Goal: Task Accomplishment & Management: Manage account settings

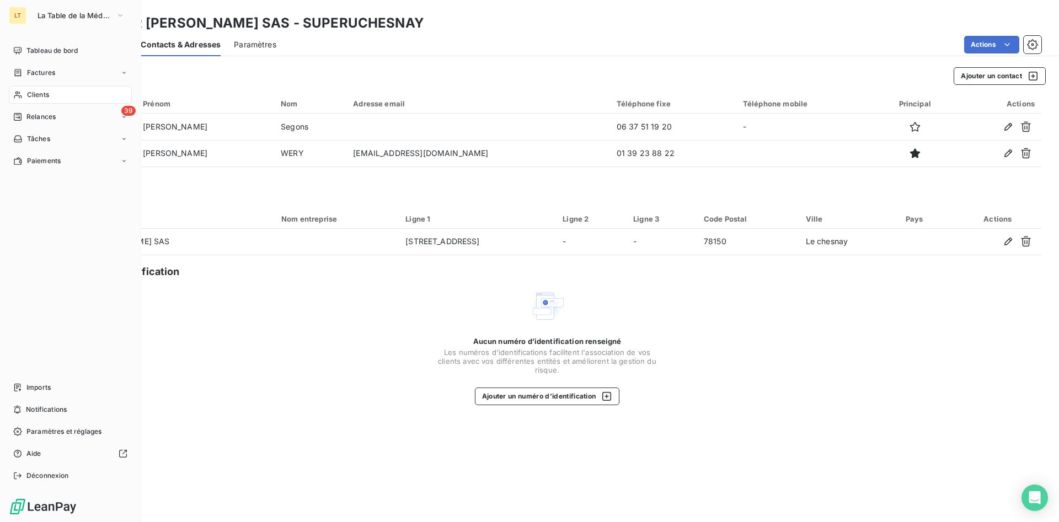
click at [29, 88] on div "Clients" at bounding box center [70, 95] width 123 height 18
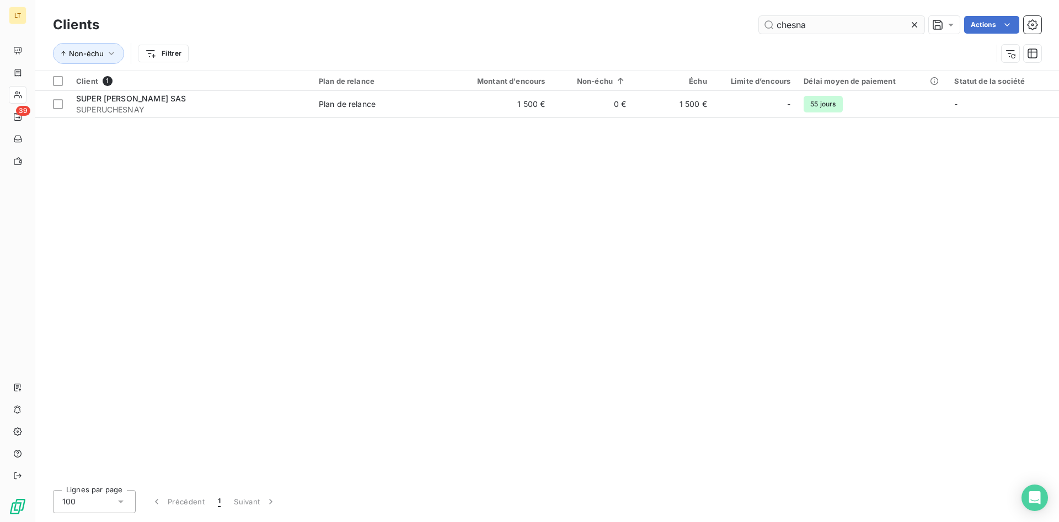
drag, startPoint x: 837, startPoint y: 22, endPoint x: 507, endPoint y: -3, distance: 331.2
click at [759, 16] on input "chesna" at bounding box center [841, 25] width 165 height 18
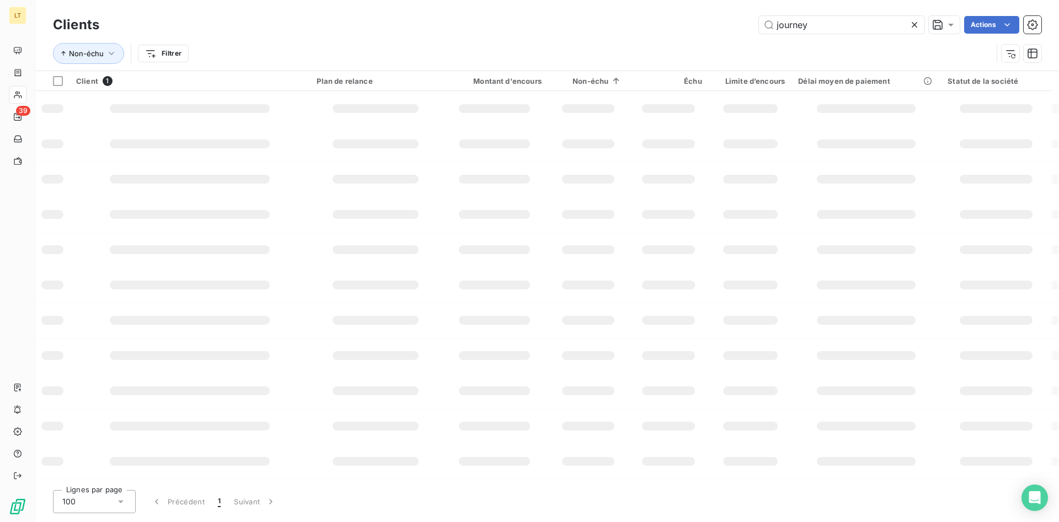
type input "journey"
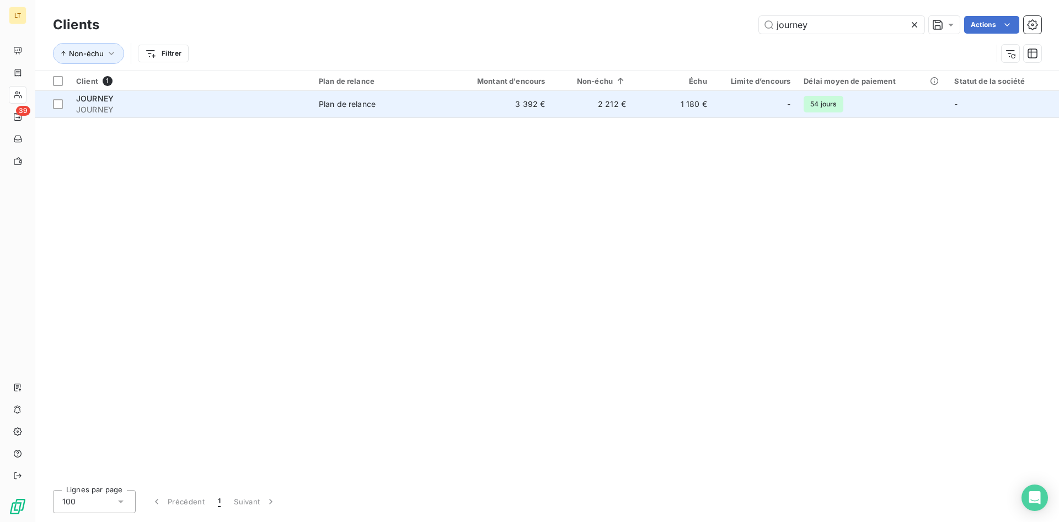
click at [313, 106] on td "Plan de relance" at bounding box center [377, 104] width 131 height 26
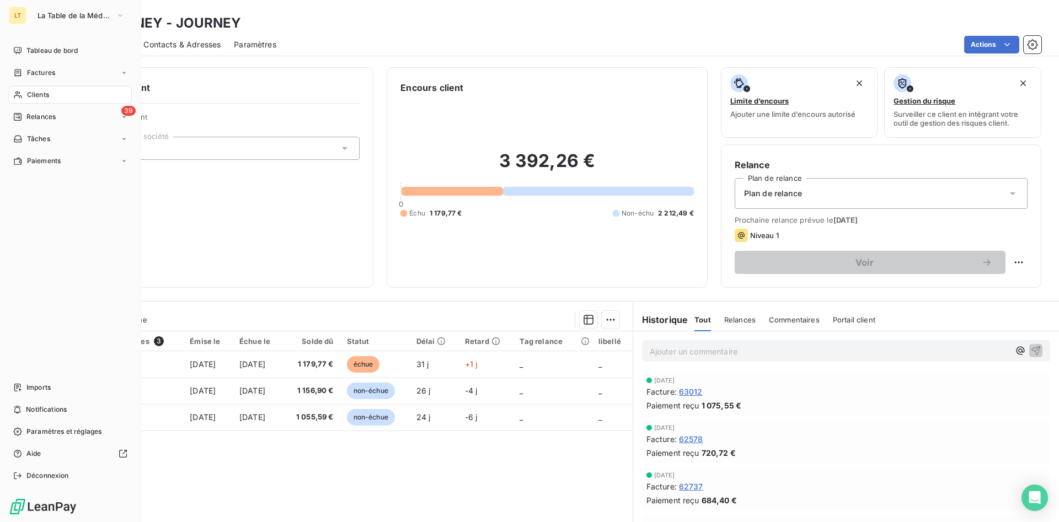
click at [36, 92] on span "Clients" at bounding box center [38, 95] width 22 height 10
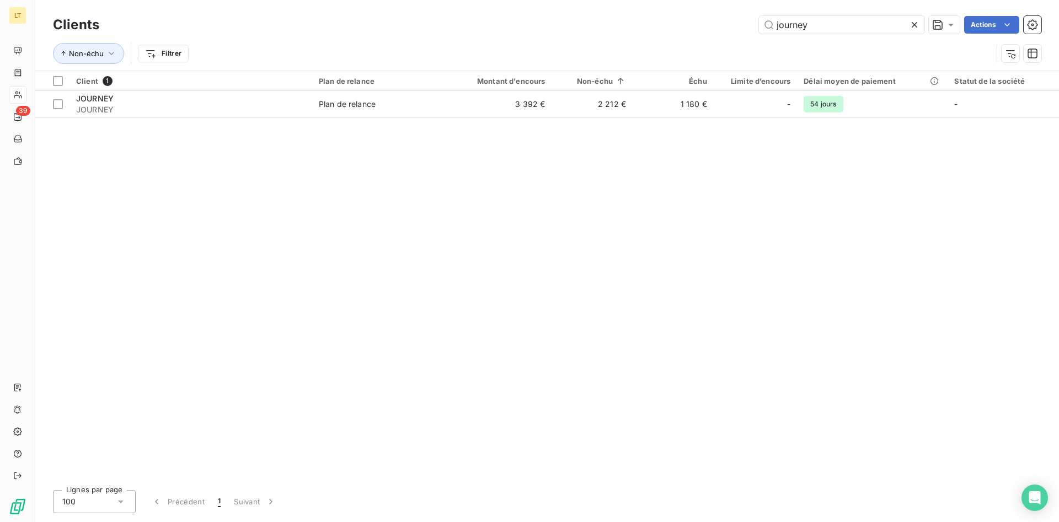
drag, startPoint x: 824, startPoint y: 28, endPoint x: 623, endPoint y: 22, distance: 201.3
click at [759, 19] on input "journey" at bounding box center [841, 25] width 165 height 18
type input "KG PR"
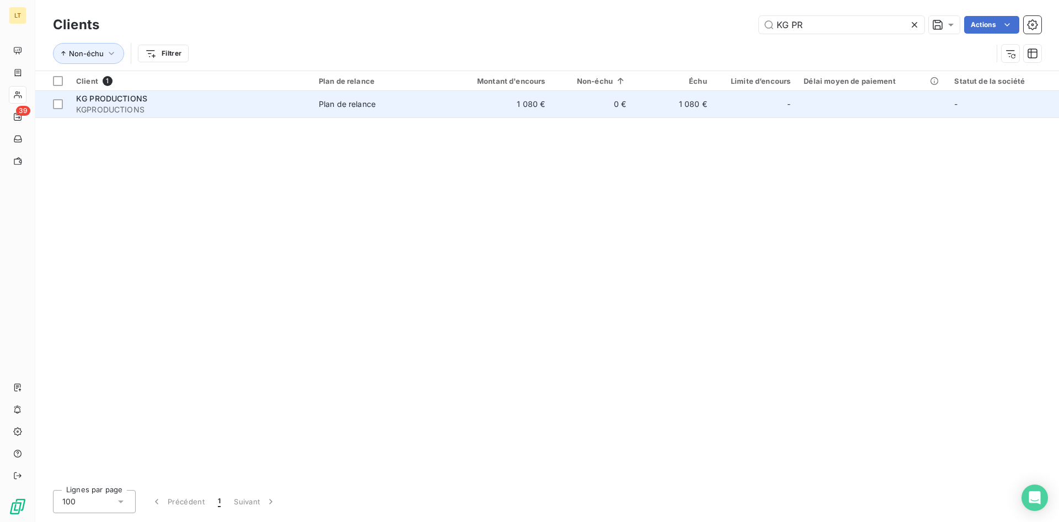
click at [363, 111] on td "Plan de relance" at bounding box center [377, 104] width 131 height 26
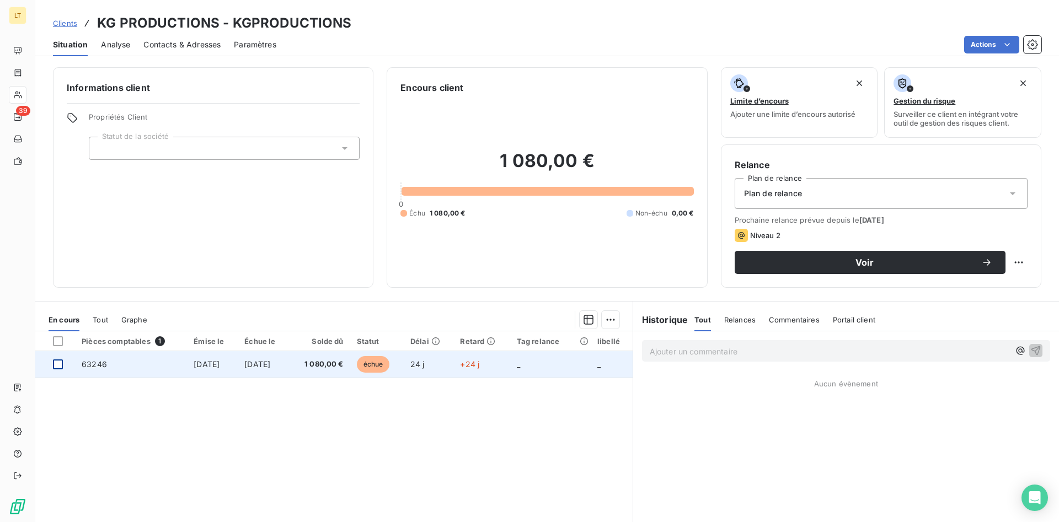
click at [56, 363] on div at bounding box center [58, 365] width 10 height 10
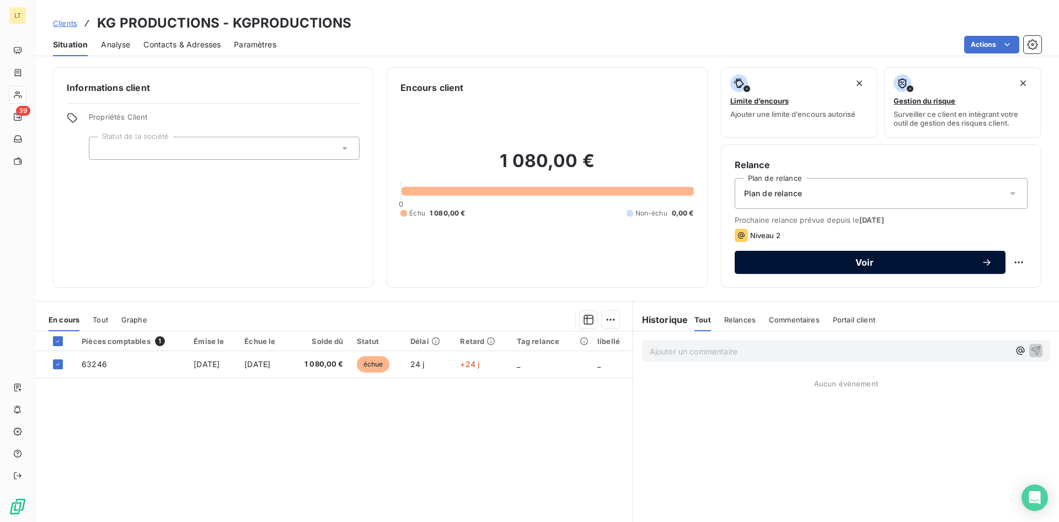
click at [786, 262] on span "Voir" at bounding box center [864, 262] width 233 height 9
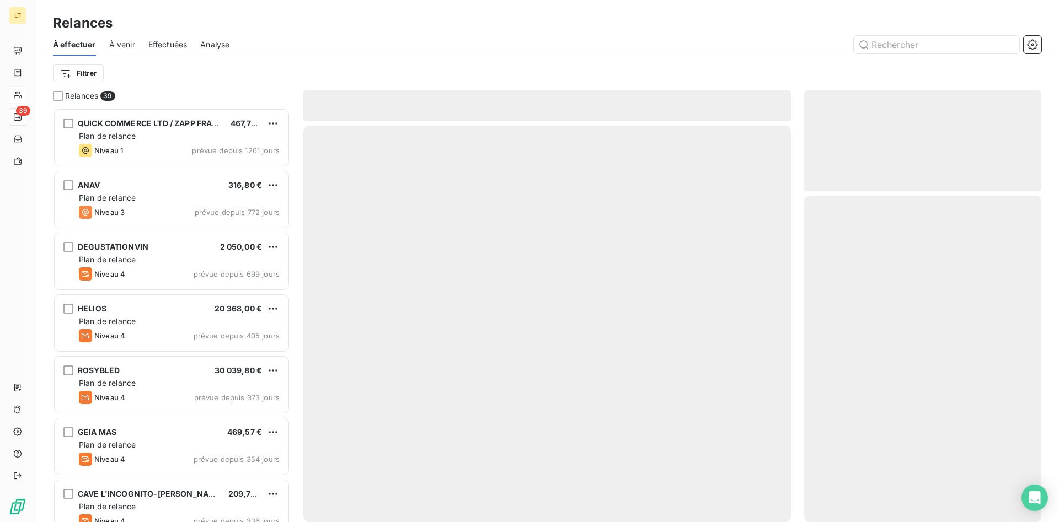
scroll to position [414, 237]
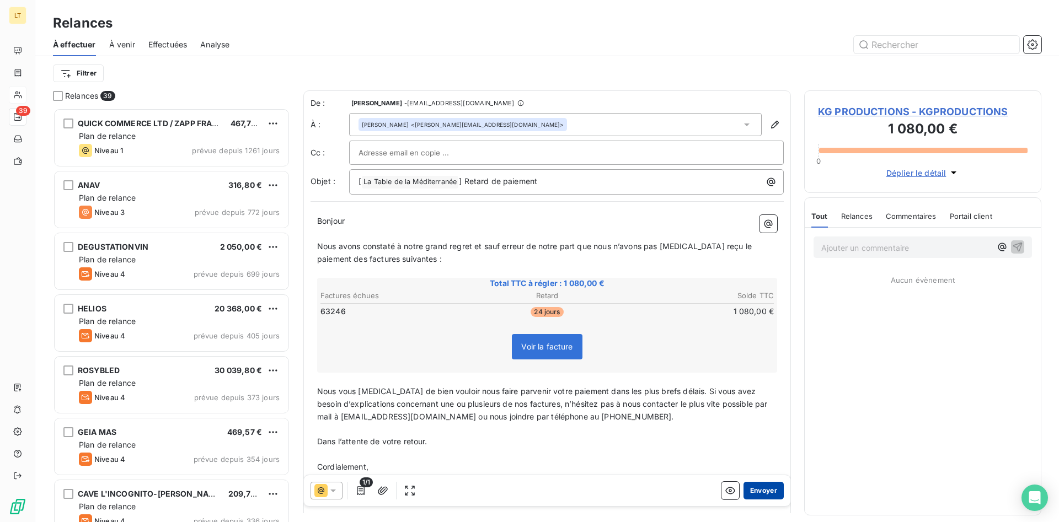
click at [772, 495] on button "Envoyer" at bounding box center [763, 491] width 40 height 18
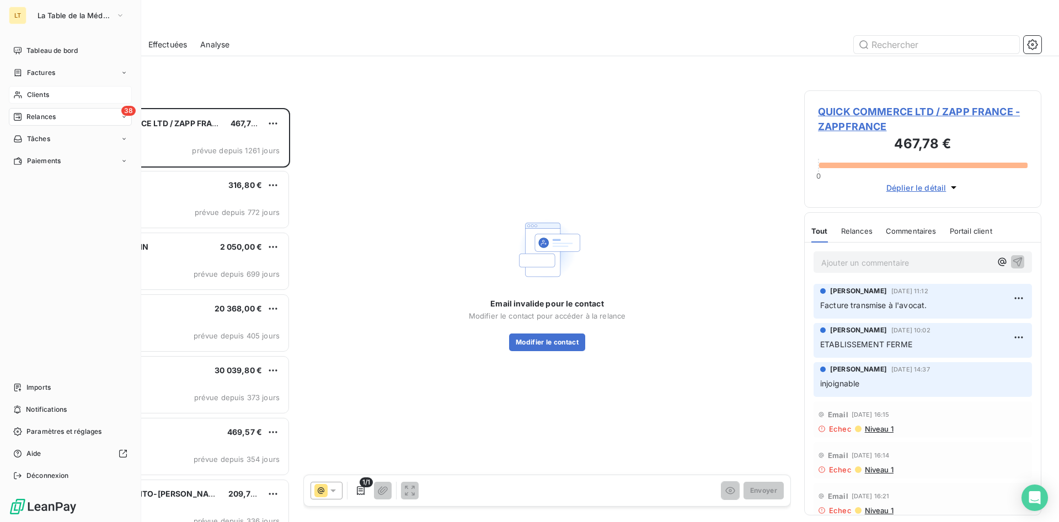
click at [42, 93] on span "Clients" at bounding box center [38, 95] width 22 height 10
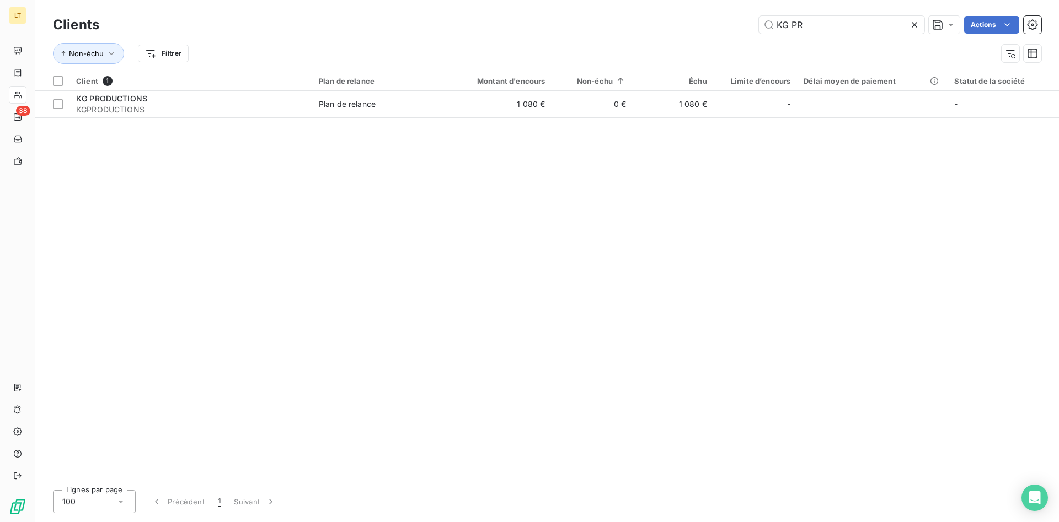
drag, startPoint x: 827, startPoint y: 31, endPoint x: 669, endPoint y: 35, distance: 157.2
click at [759, 34] on input "KG PR" at bounding box center [841, 25] width 165 height 18
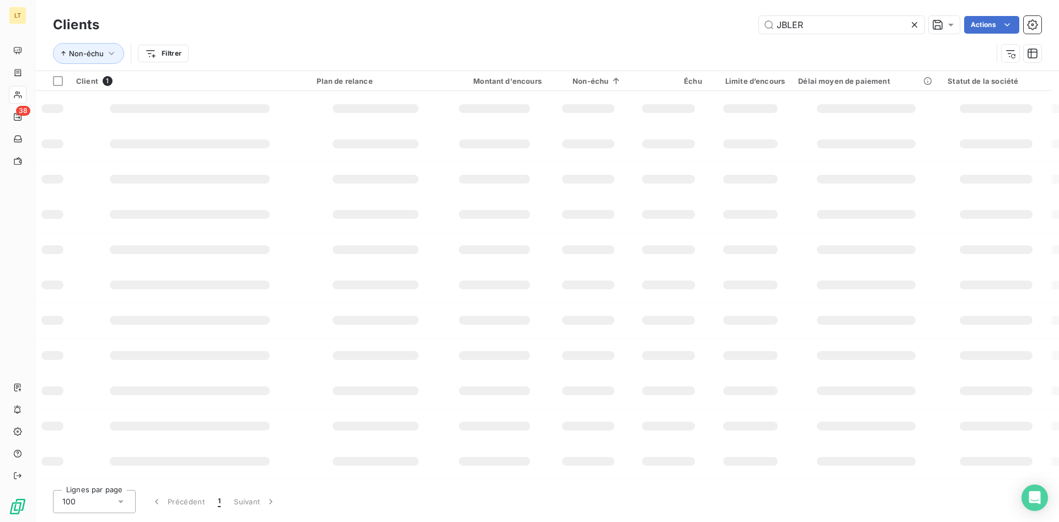
type input "JBLER"
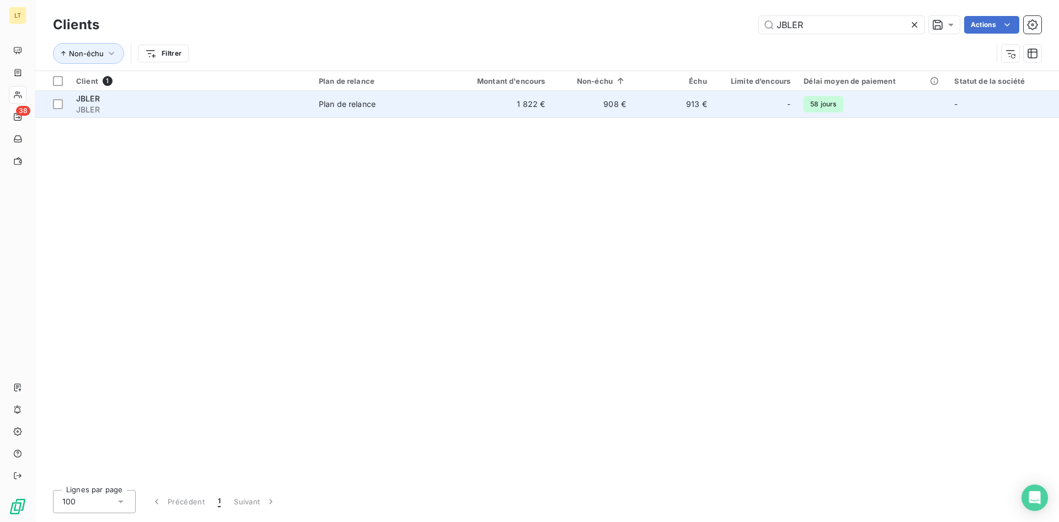
click at [498, 101] on td "1 822 €" at bounding box center [497, 104] width 108 height 26
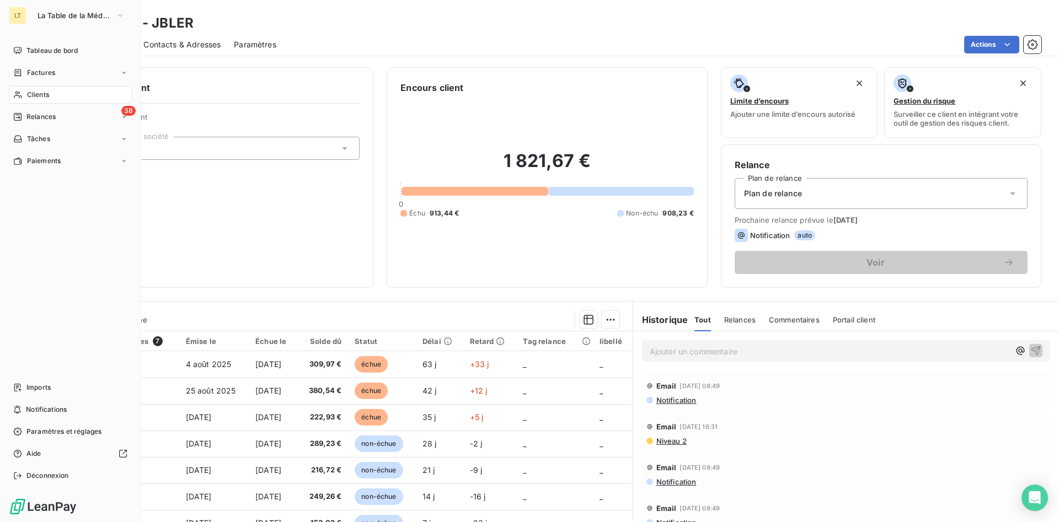
click at [23, 94] on div "Clients" at bounding box center [70, 95] width 123 height 18
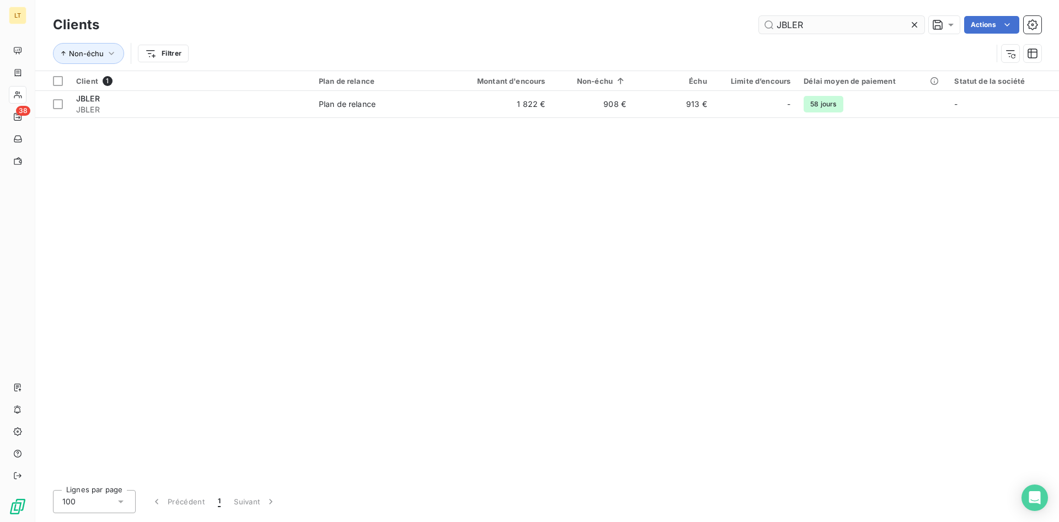
drag, startPoint x: 743, startPoint y: 6, endPoint x: 465, endPoint y: -12, distance: 278.4
click at [759, 16] on input "JBLER" at bounding box center [841, 25] width 165 height 18
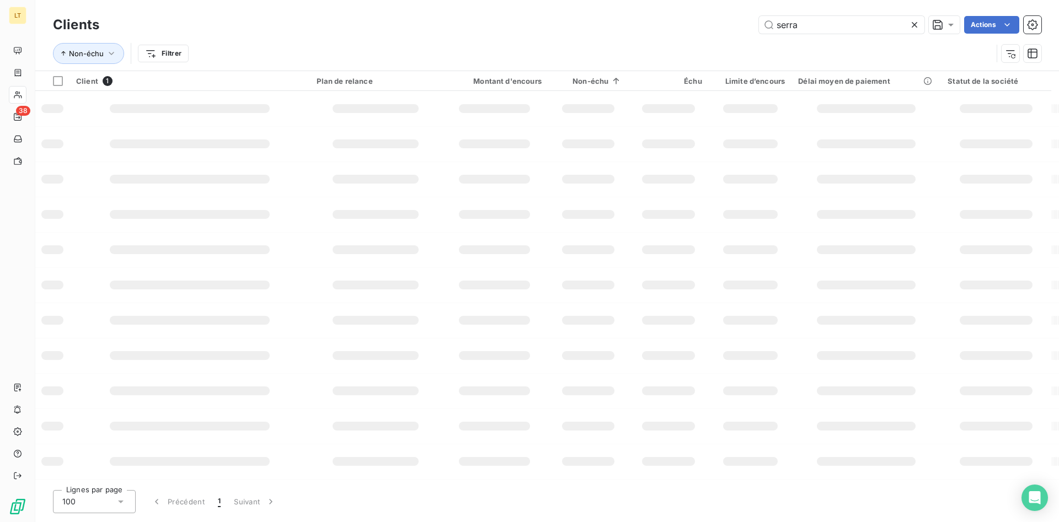
type input "serra"
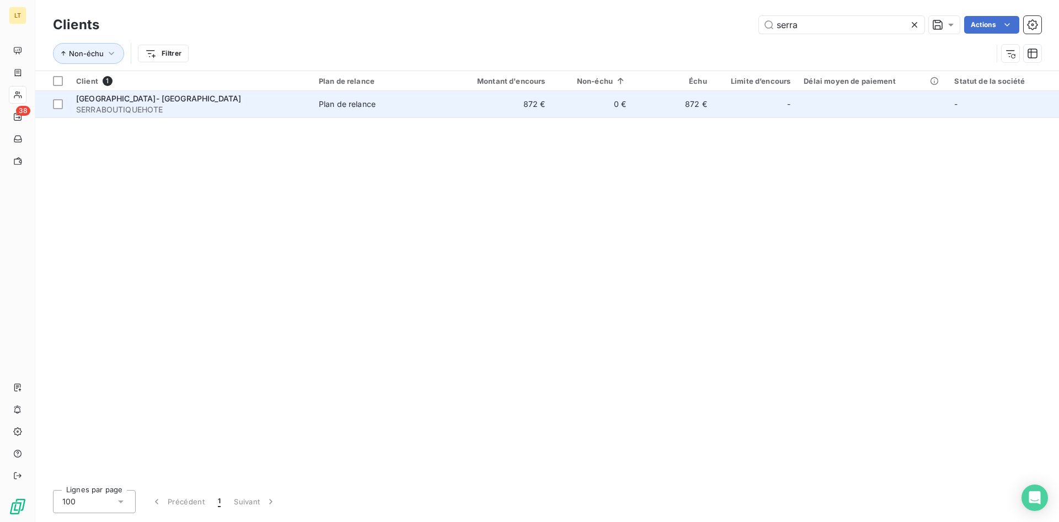
click at [443, 106] on td "Plan de relance" at bounding box center [377, 104] width 131 height 26
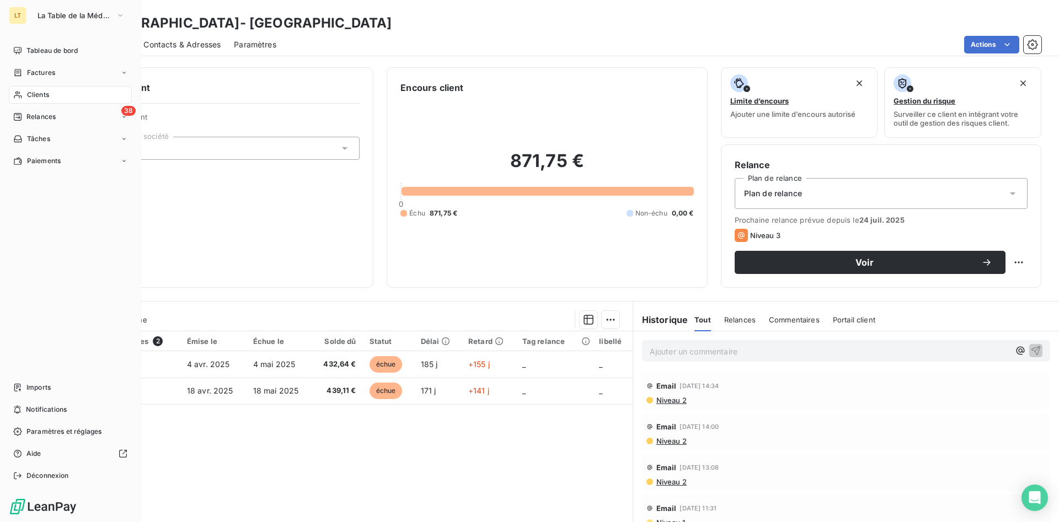
click at [46, 91] on span "Clients" at bounding box center [38, 95] width 22 height 10
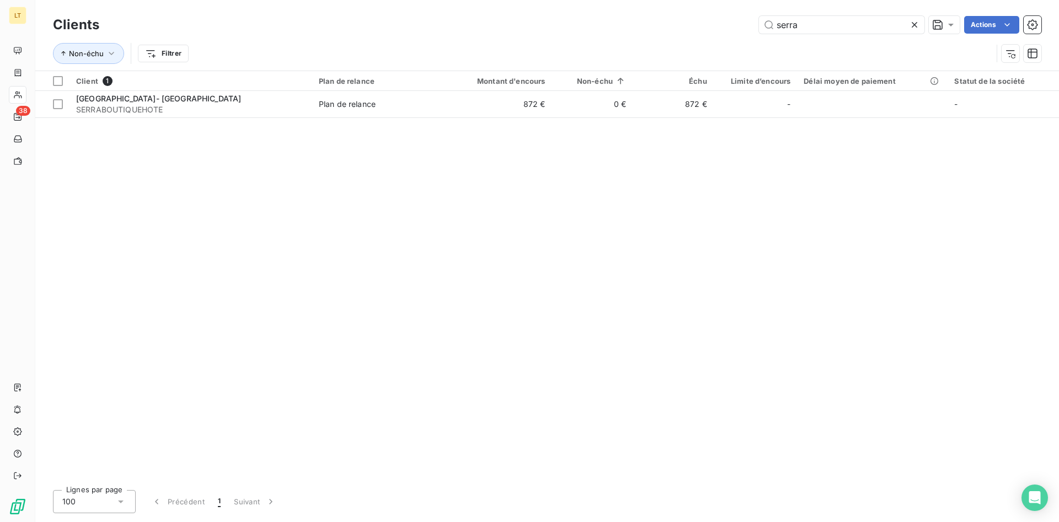
drag, startPoint x: 797, startPoint y: 23, endPoint x: 716, endPoint y: 15, distance: 80.9
click at [759, 16] on input "serra" at bounding box center [841, 25] width 165 height 18
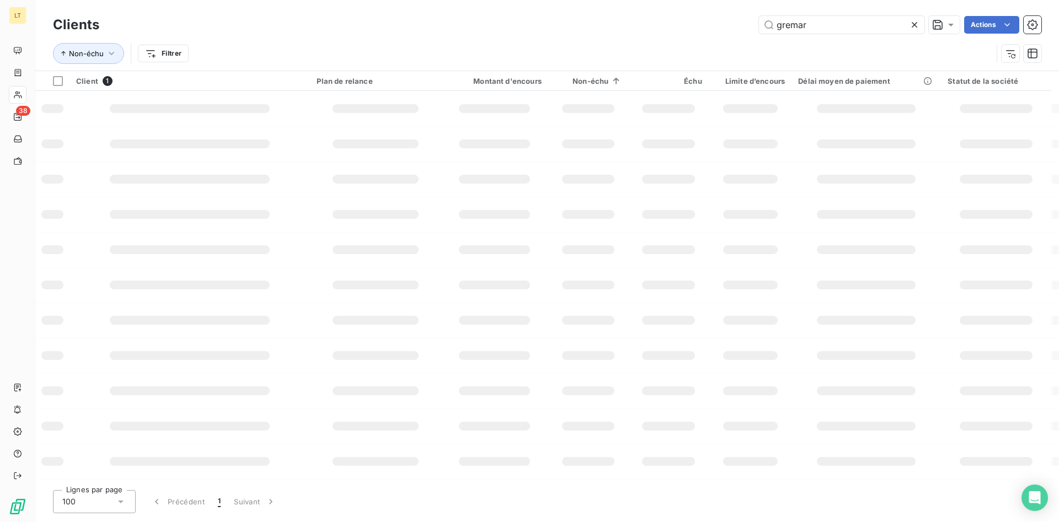
type input "gremar"
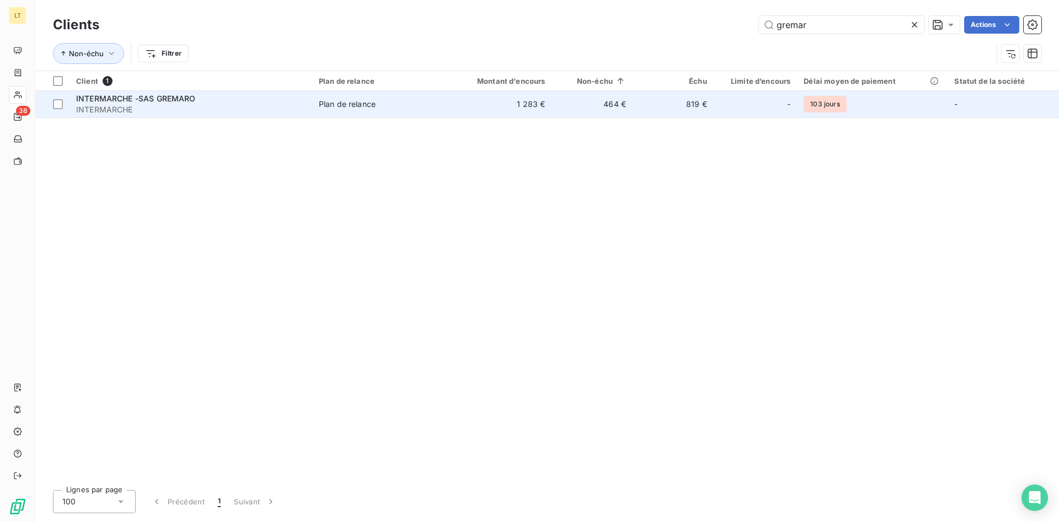
click at [618, 112] on td "464 €" at bounding box center [591, 104] width 81 height 26
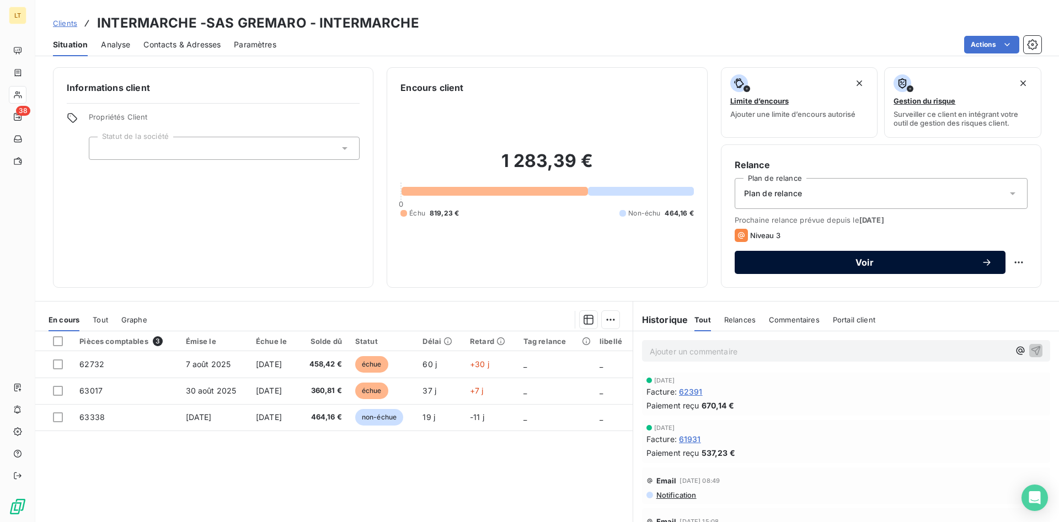
click at [892, 262] on span "Voir" at bounding box center [864, 262] width 233 height 9
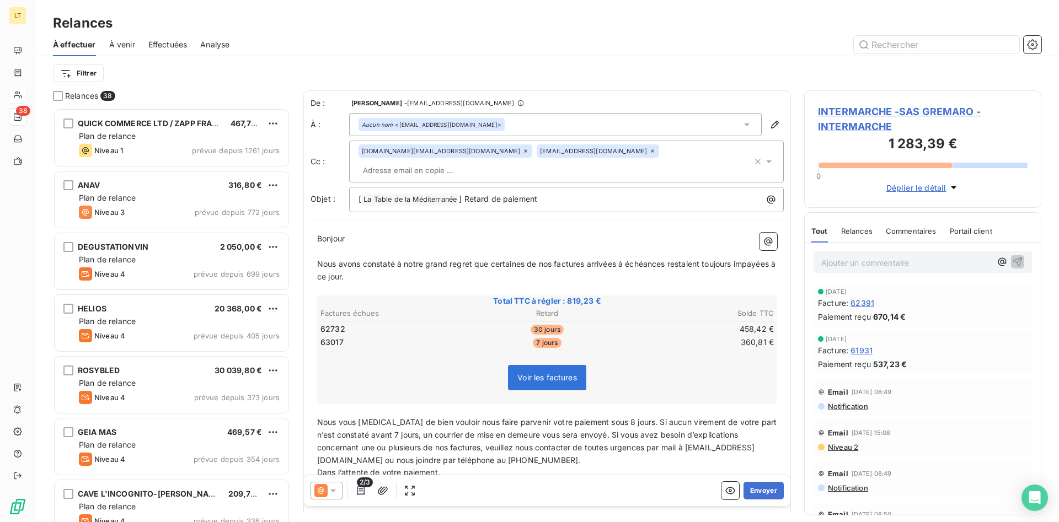
scroll to position [414, 237]
click at [486, 162] on input "text" at bounding box center [421, 170] width 127 height 17
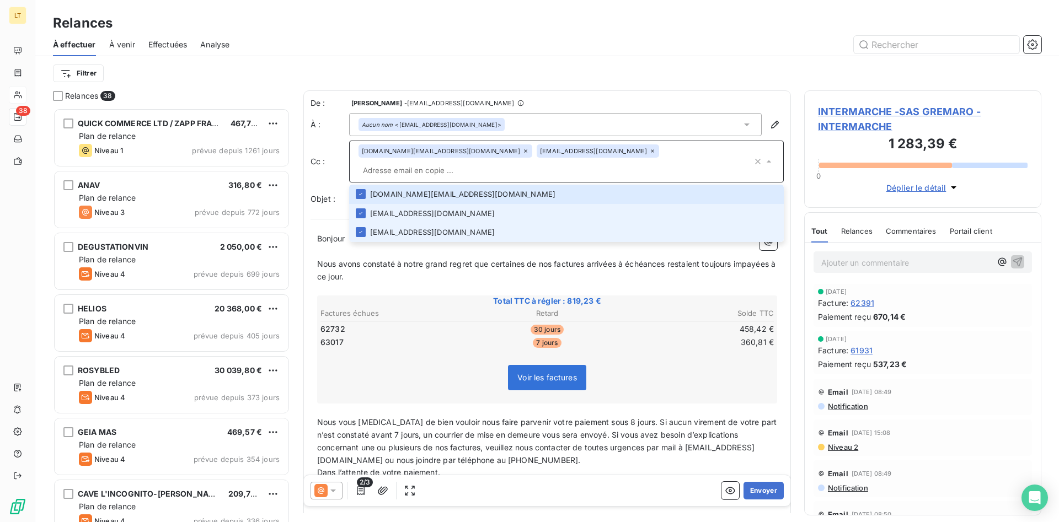
click at [437, 223] on li "[EMAIL_ADDRESS][DOMAIN_NAME]" at bounding box center [566, 232] width 435 height 19
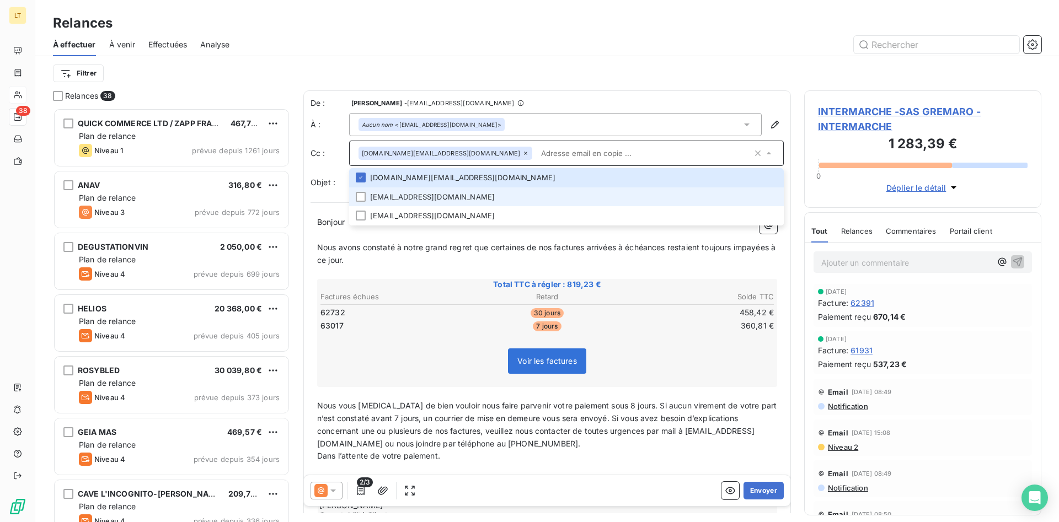
click at [436, 196] on li "[EMAIL_ADDRESS][DOMAIN_NAME]" at bounding box center [566, 196] width 435 height 19
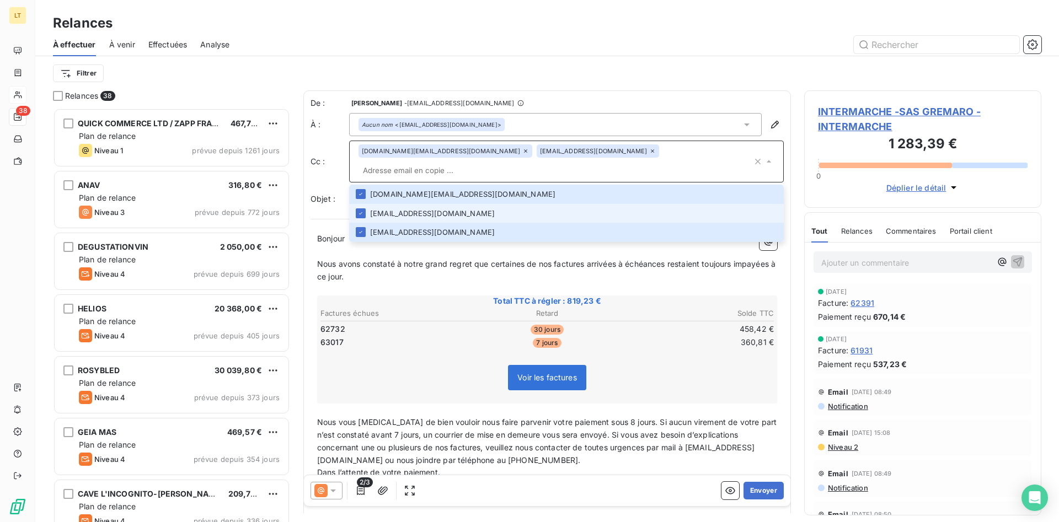
click at [436, 204] on li "[EMAIL_ADDRESS][DOMAIN_NAME]" at bounding box center [566, 213] width 435 height 19
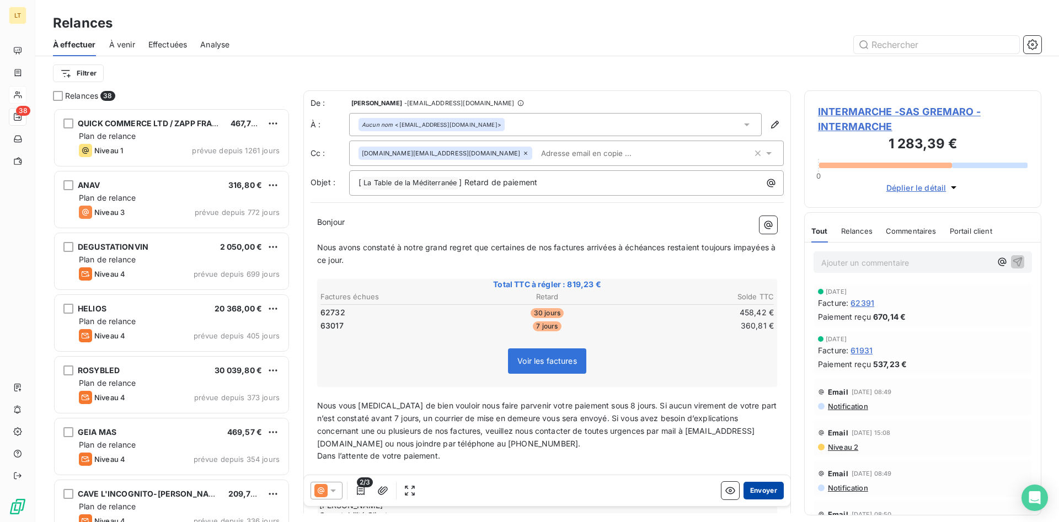
click at [769, 490] on button "Envoyer" at bounding box center [763, 491] width 40 height 18
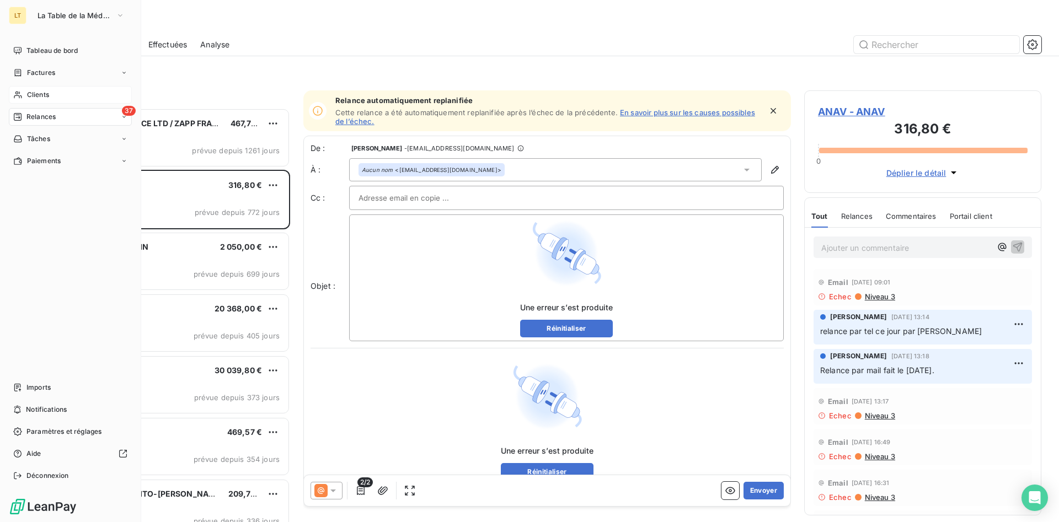
click at [40, 95] on span "Clients" at bounding box center [38, 95] width 22 height 10
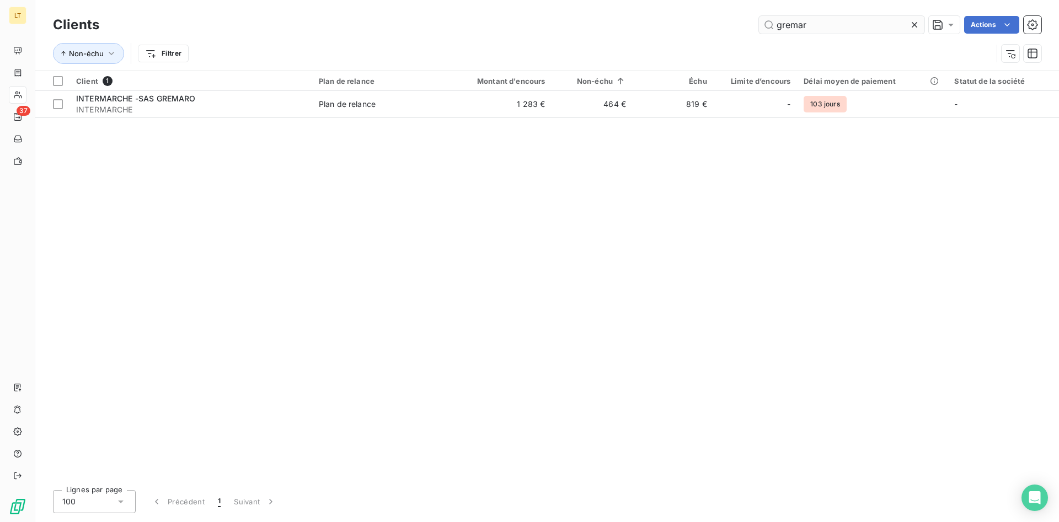
drag, startPoint x: 808, startPoint y: 26, endPoint x: 589, endPoint y: 8, distance: 220.2
click at [759, 16] on input "gremar" at bounding box center [841, 25] width 165 height 18
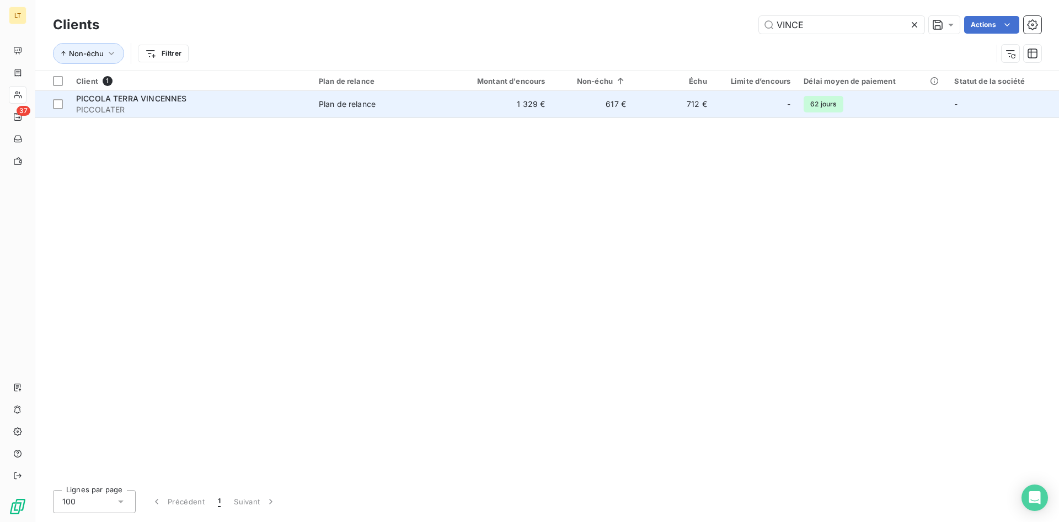
type input "VINCE"
click at [557, 110] on td "617 €" at bounding box center [591, 104] width 81 height 26
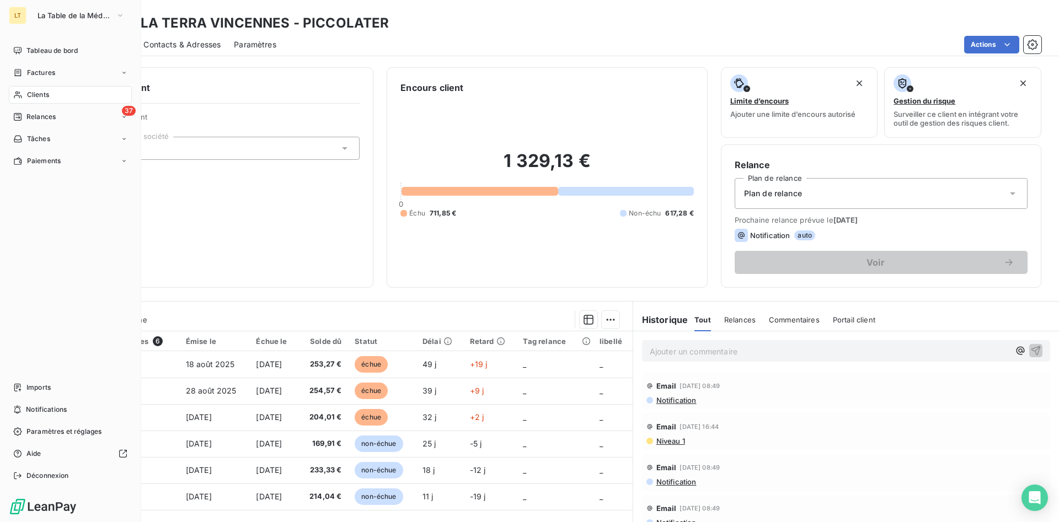
click at [27, 93] on span "Clients" at bounding box center [38, 95] width 22 height 10
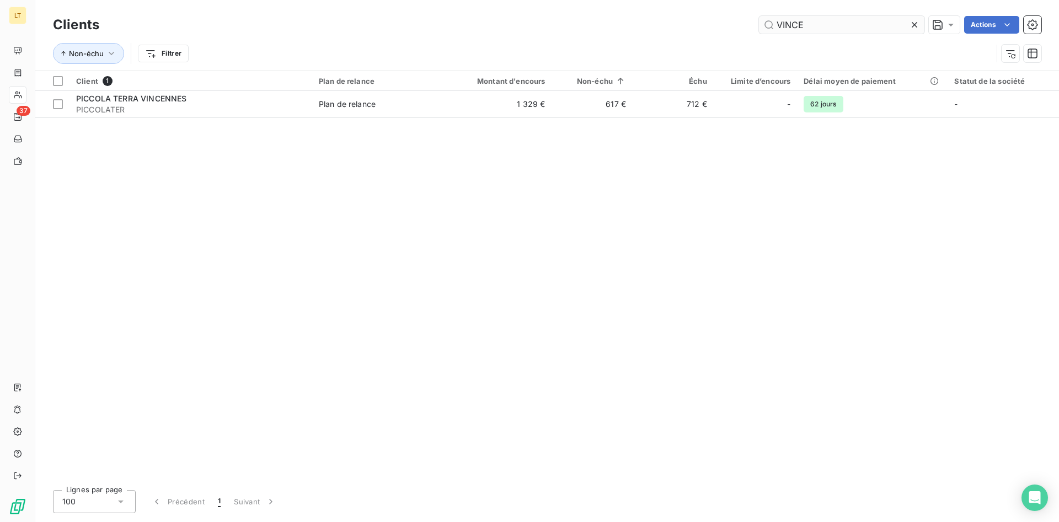
drag, startPoint x: 818, startPoint y: 28, endPoint x: 648, endPoint y: 13, distance: 170.4
click at [759, 16] on input "VINCE" at bounding box center [841, 25] width 165 height 18
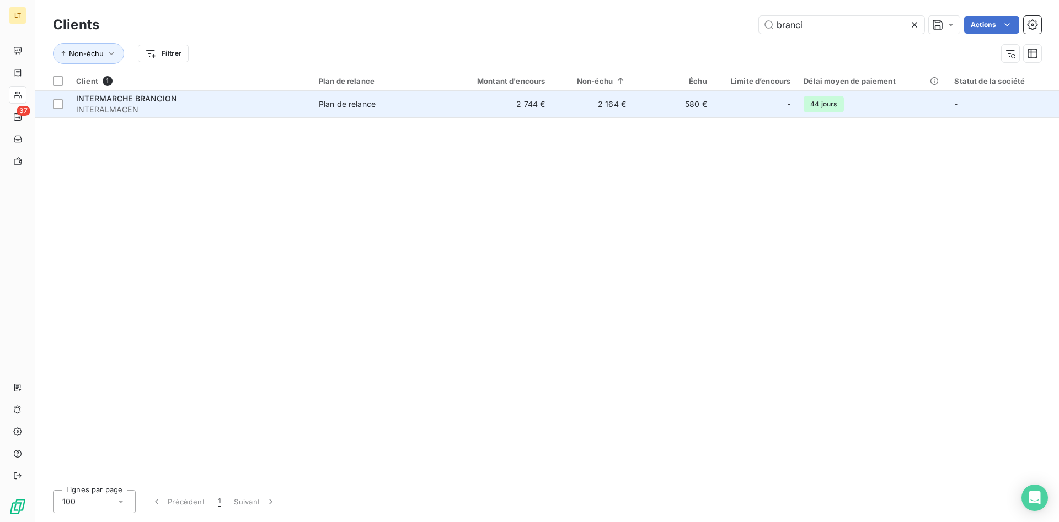
type input "branci"
click at [508, 111] on td "2 744 €" at bounding box center [497, 104] width 108 height 26
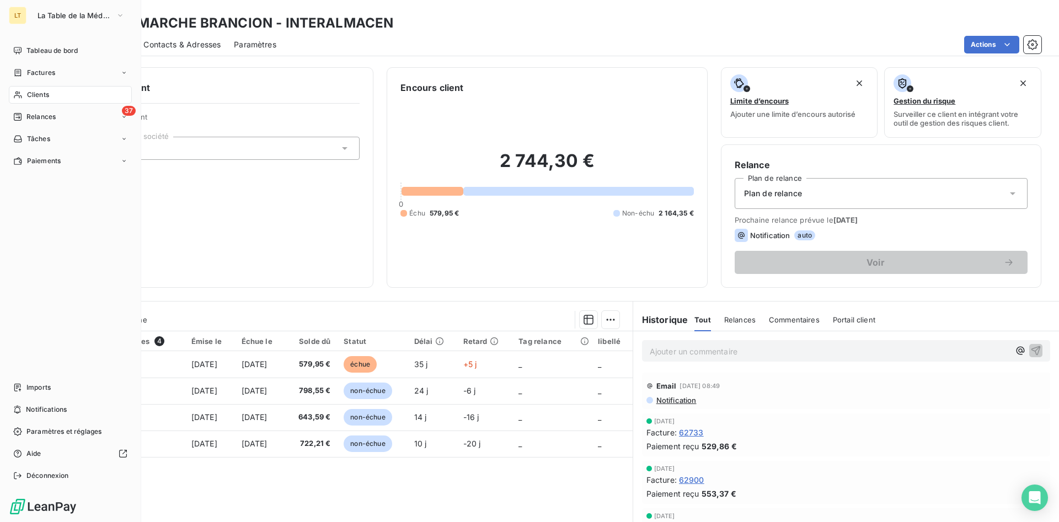
click at [38, 93] on span "Clients" at bounding box center [38, 95] width 22 height 10
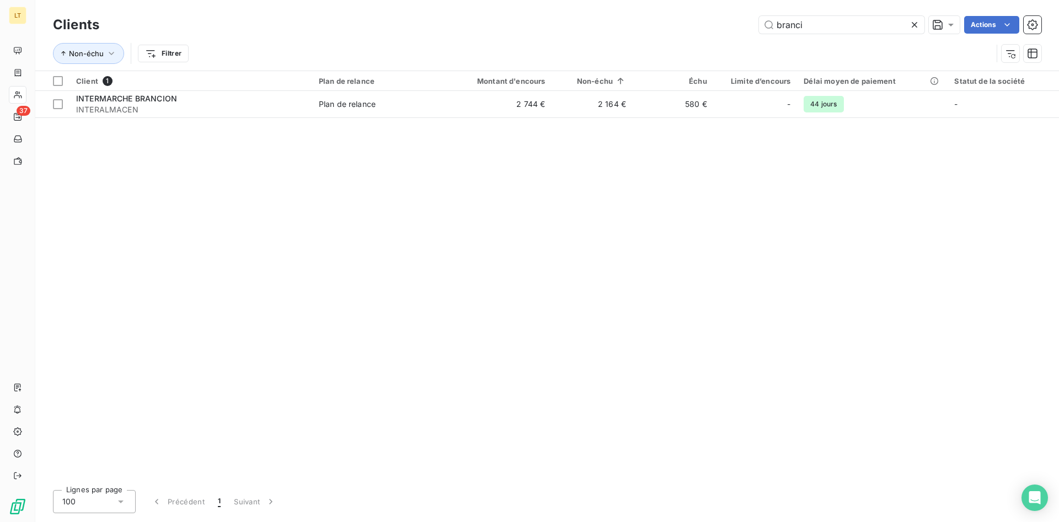
drag, startPoint x: 825, startPoint y: 28, endPoint x: 741, endPoint y: 23, distance: 83.9
click at [759, 33] on input "branci" at bounding box center [841, 25] width 165 height 18
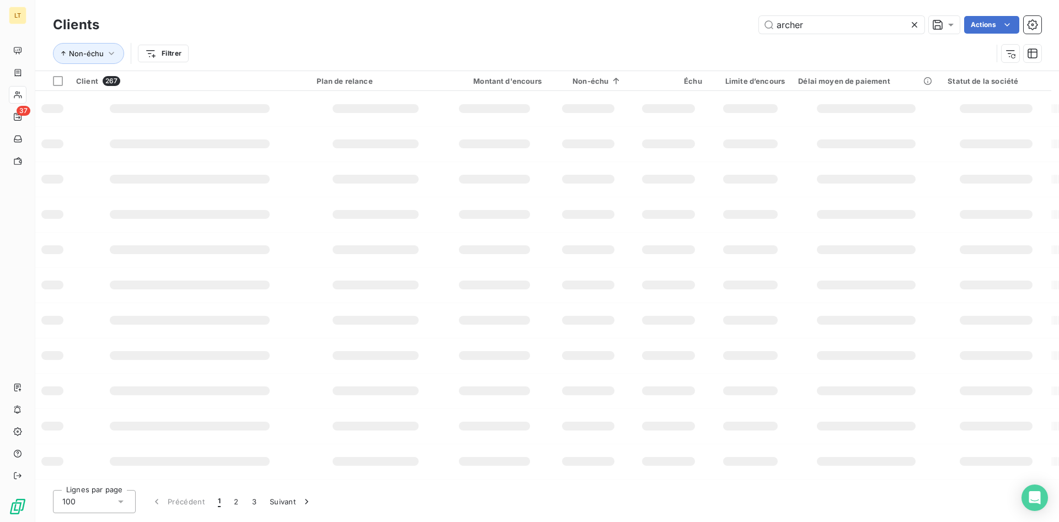
type input "archer"
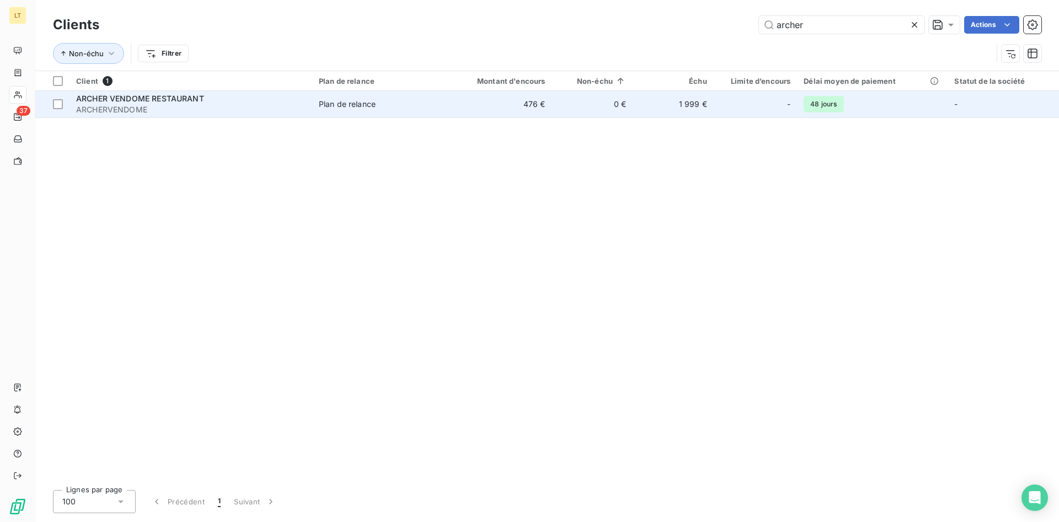
click at [302, 103] on div "ARCHER VENDOME RESTAURANT" at bounding box center [190, 98] width 229 height 11
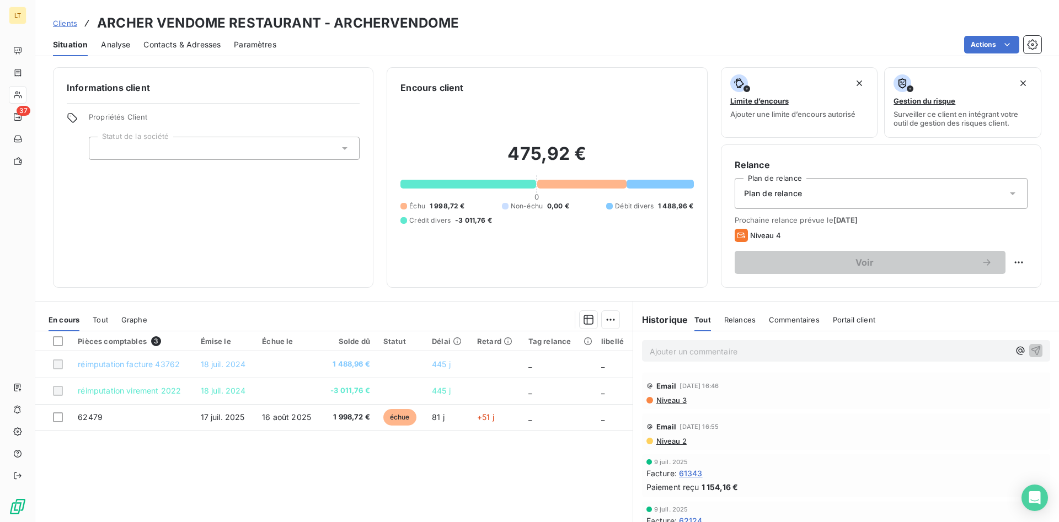
click at [187, 42] on span "Contacts & Adresses" at bounding box center [181, 44] width 77 height 11
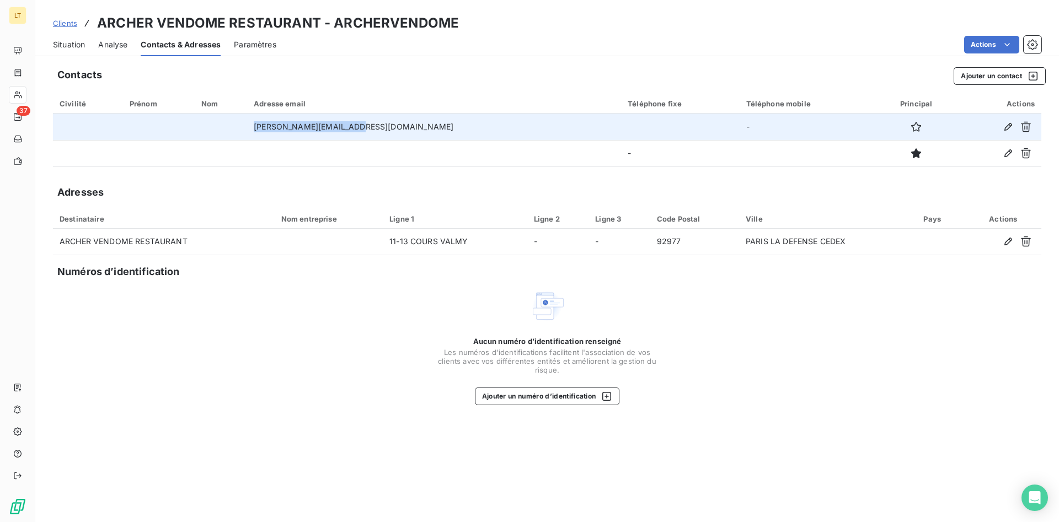
drag, startPoint x: 393, startPoint y: 128, endPoint x: 289, endPoint y: 130, distance: 103.1
click at [289, 130] on td "[PERSON_NAME][EMAIL_ADDRESS][DOMAIN_NAME]" at bounding box center [434, 127] width 374 height 26
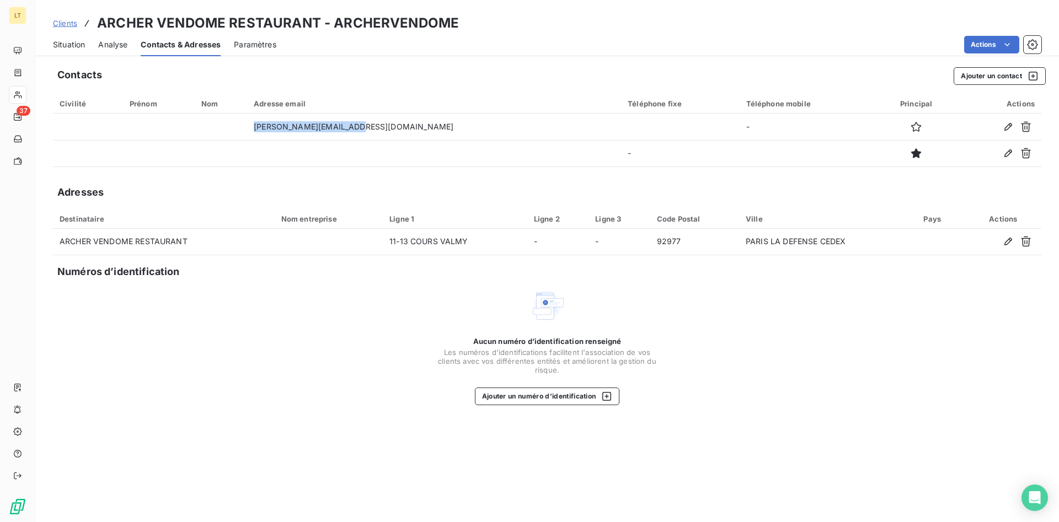
copy td "[PERSON_NAME][EMAIL_ADDRESS][DOMAIN_NAME]"
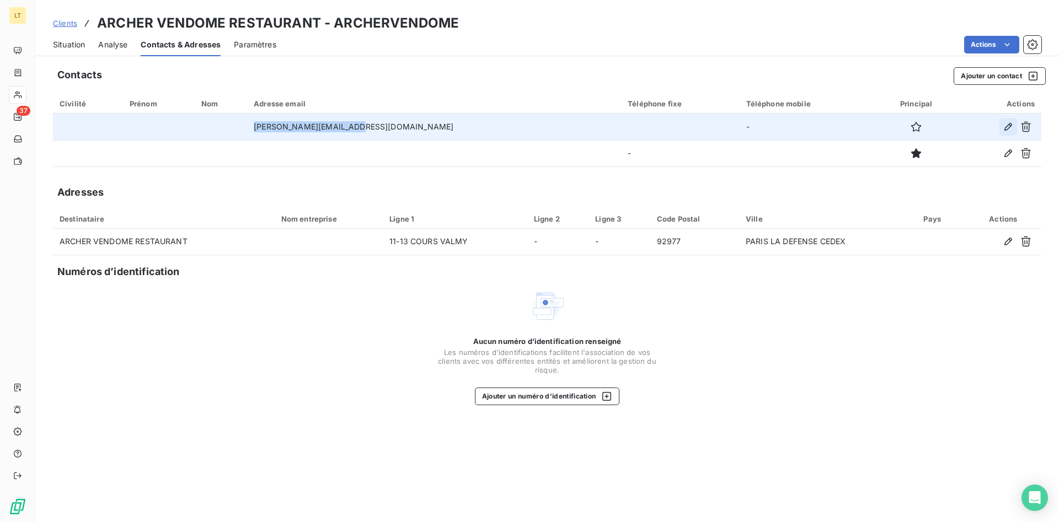
click at [1007, 131] on icon "button" at bounding box center [1007, 126] width 11 height 11
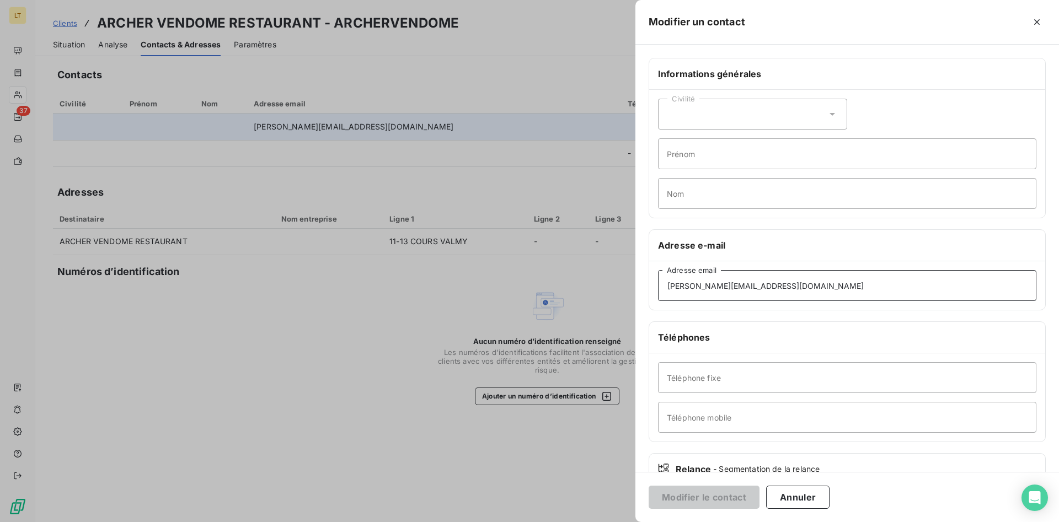
drag, startPoint x: 764, startPoint y: 289, endPoint x: 571, endPoint y: 274, distance: 193.1
click at [572, 522] on div "Modifier un contact Informations générales Civilité Prénom Nom Adresse e-mail […" at bounding box center [529, 522] width 1059 height 0
drag, startPoint x: 770, startPoint y: 284, endPoint x: 575, endPoint y: 281, distance: 195.2
click at [658, 281] on input "[PERSON_NAME][EMAIL_ADDRESS][DOMAIN_NAME]" at bounding box center [847, 285] width 378 height 31
paste input "mael.morin@ahm"
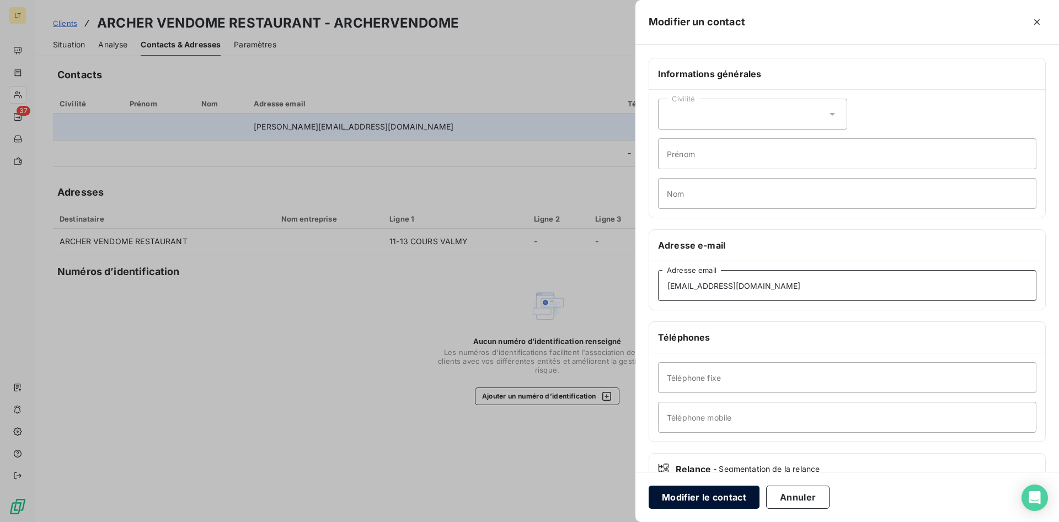
type input "[EMAIL_ADDRESS][DOMAIN_NAME]"
click at [698, 497] on button "Modifier le contact" at bounding box center [703, 497] width 111 height 23
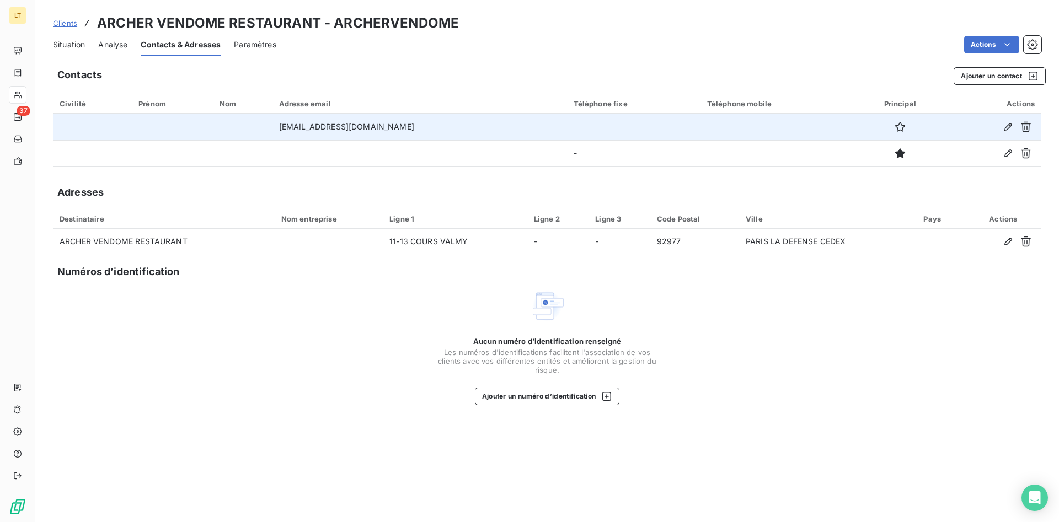
click at [1058, 261] on div "Contacts Ajouter un contact Civilité Prénom Nom Adresse email Téléphone fixe Té…" at bounding box center [546, 292] width 1023 height 462
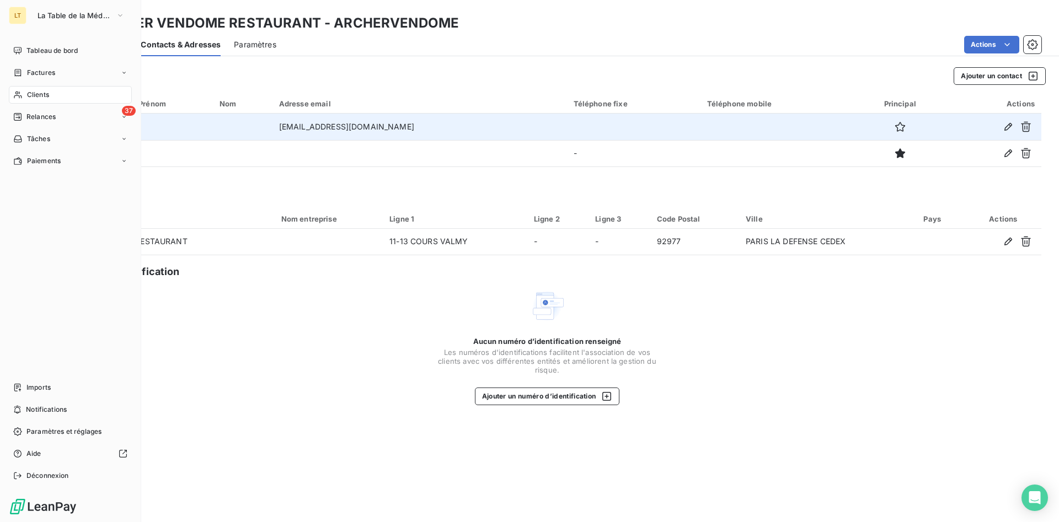
click at [40, 96] on span "Clients" at bounding box center [38, 95] width 22 height 10
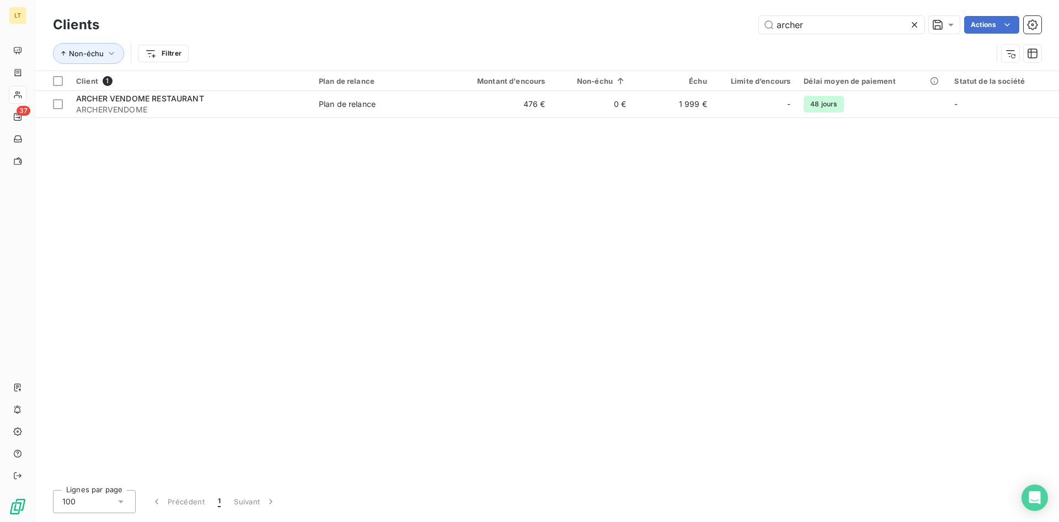
drag, startPoint x: 814, startPoint y: 29, endPoint x: 701, endPoint y: 34, distance: 113.7
click at [759, 33] on input "archer" at bounding box center [841, 25] width 165 height 18
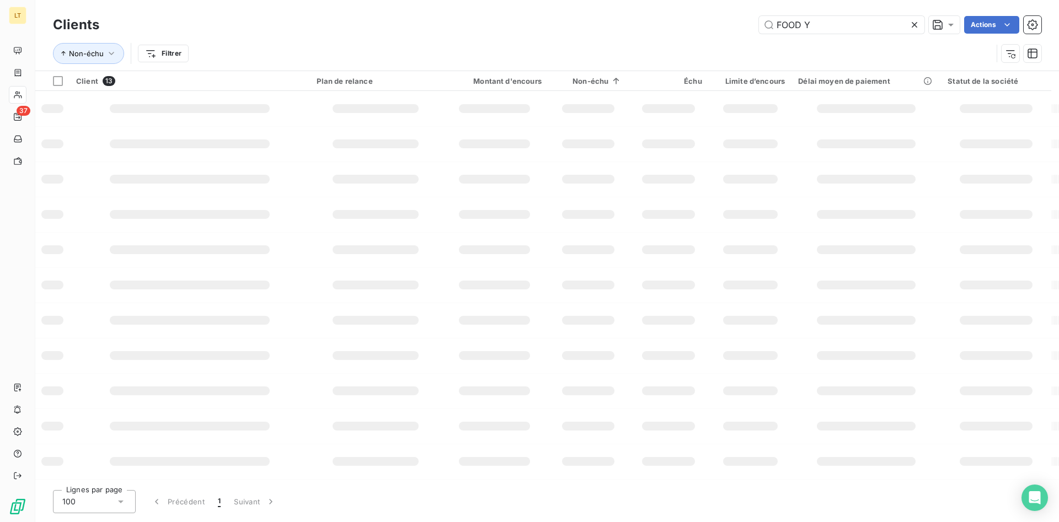
type input "FOOD Y"
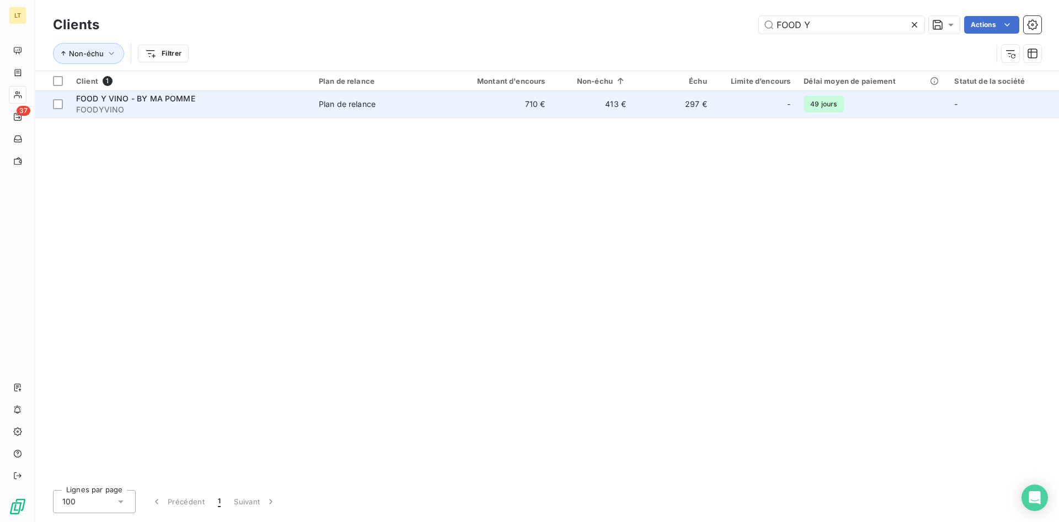
click at [709, 104] on td "297 €" at bounding box center [672, 104] width 81 height 26
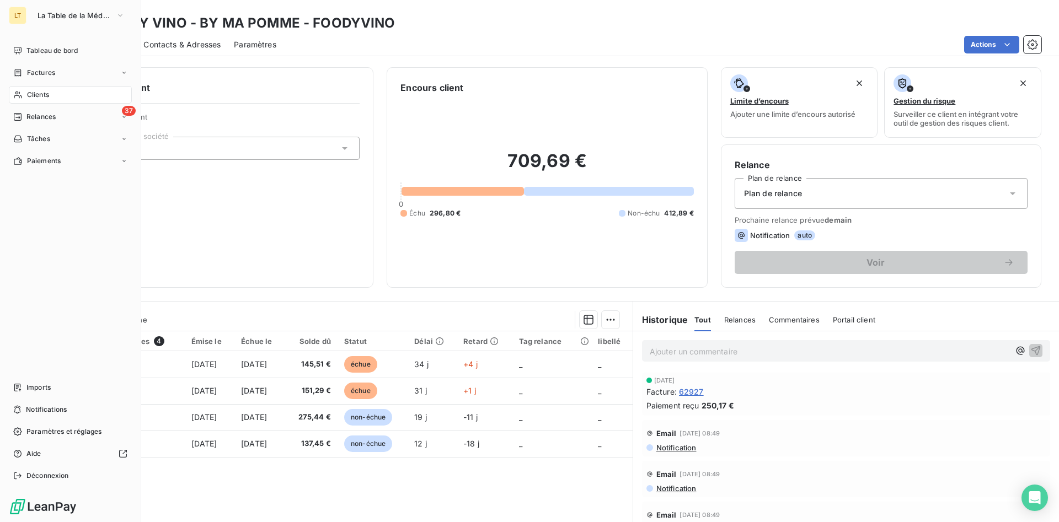
click at [22, 94] on icon at bounding box center [17, 94] width 9 height 9
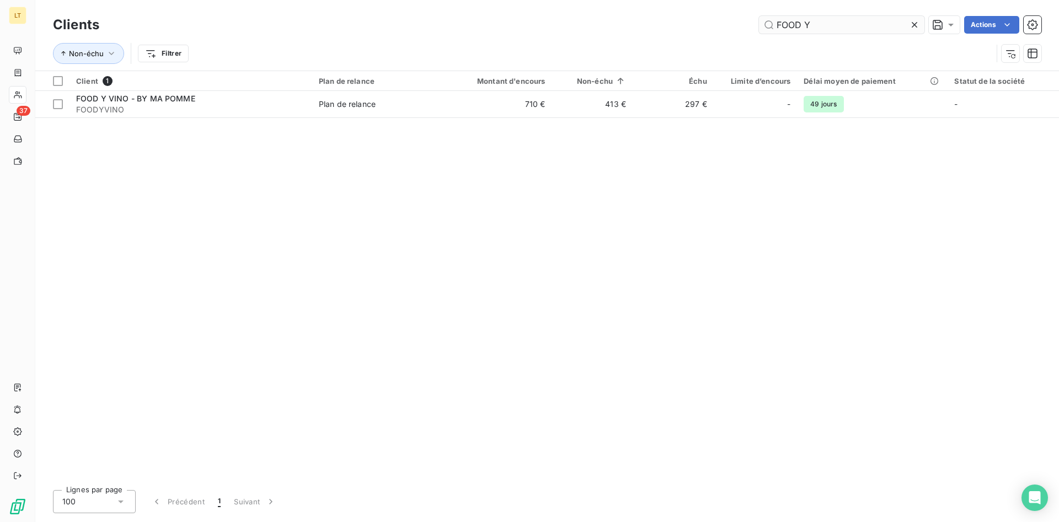
drag, startPoint x: 770, startPoint y: 30, endPoint x: 683, endPoint y: 24, distance: 87.3
click at [759, 24] on input "FOOD Y" at bounding box center [841, 25] width 165 height 18
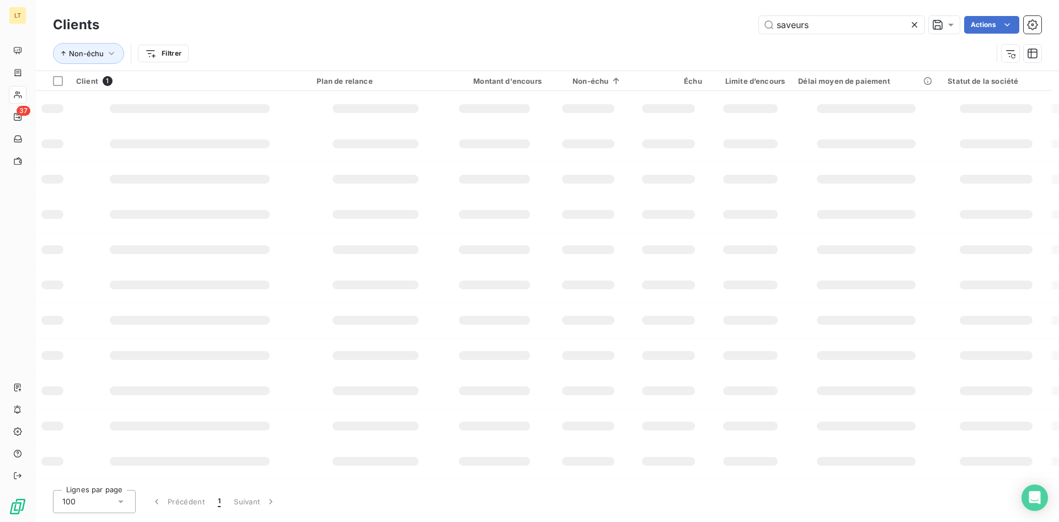
type input "saveurs"
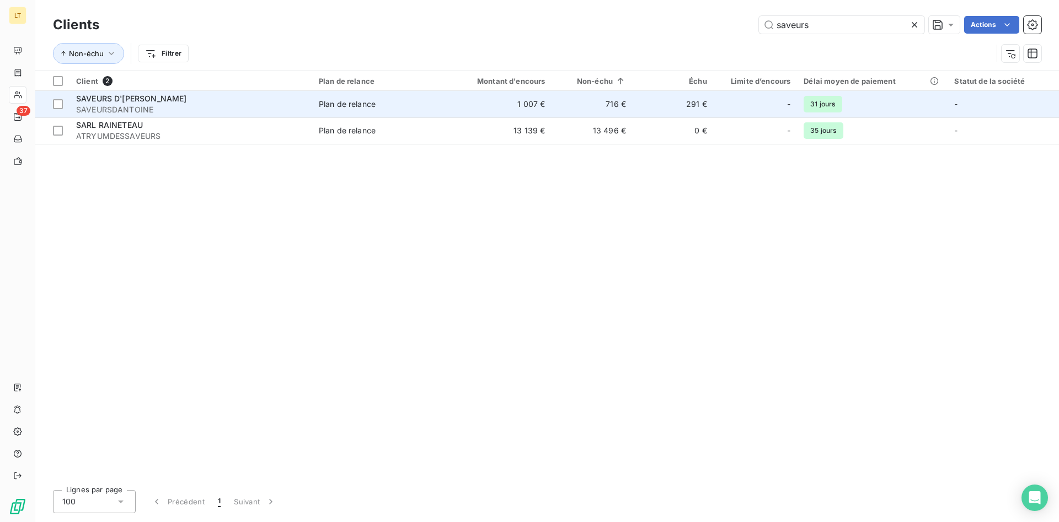
click at [383, 108] on span "Plan de relance" at bounding box center [378, 104] width 118 height 11
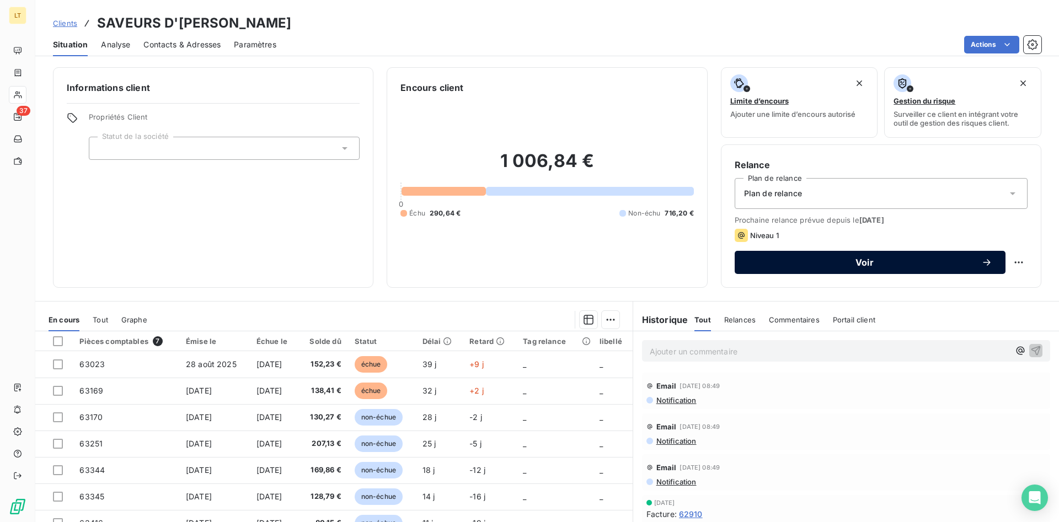
click at [827, 252] on button "Voir" at bounding box center [869, 262] width 271 height 23
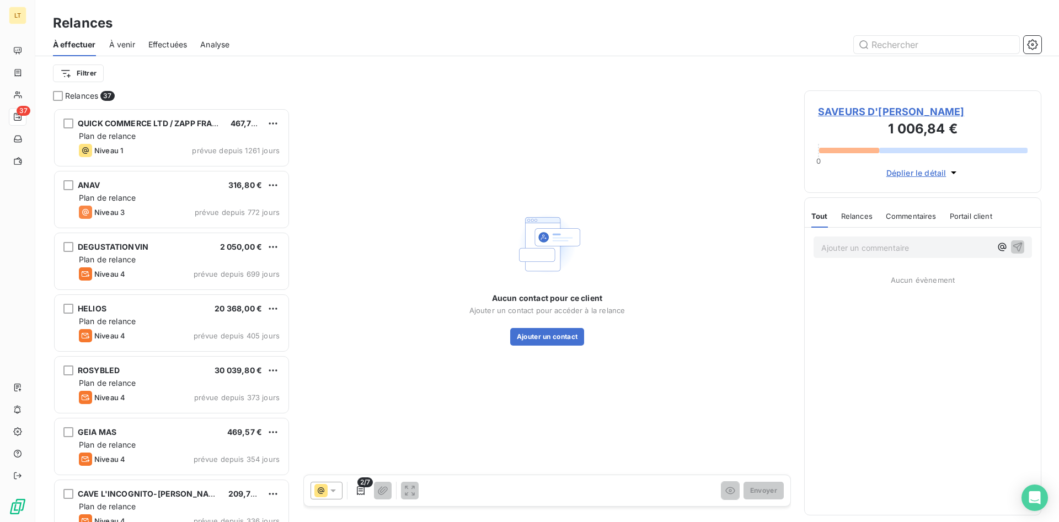
scroll to position [414, 237]
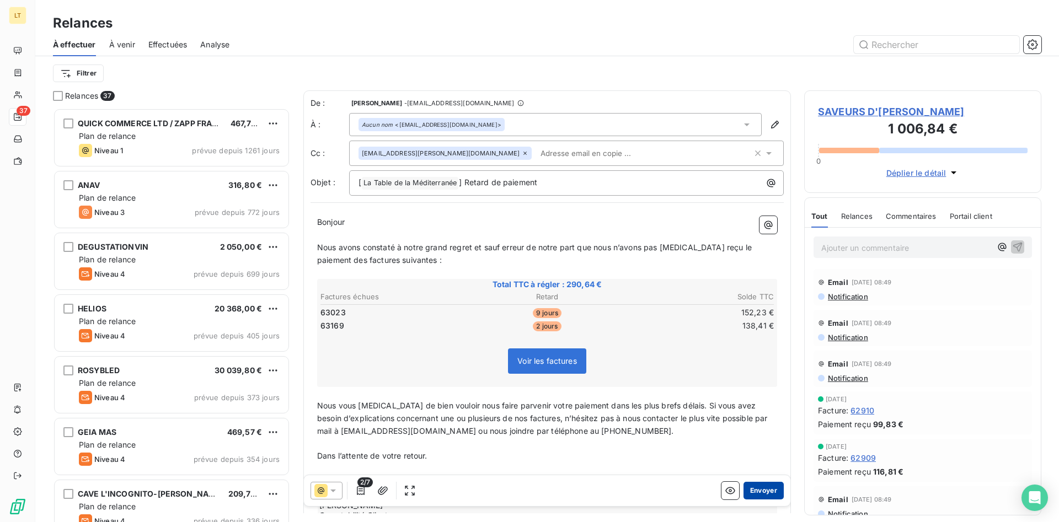
click at [773, 486] on button "Envoyer" at bounding box center [763, 491] width 40 height 18
